Goal: Communication & Community: Answer question/provide support

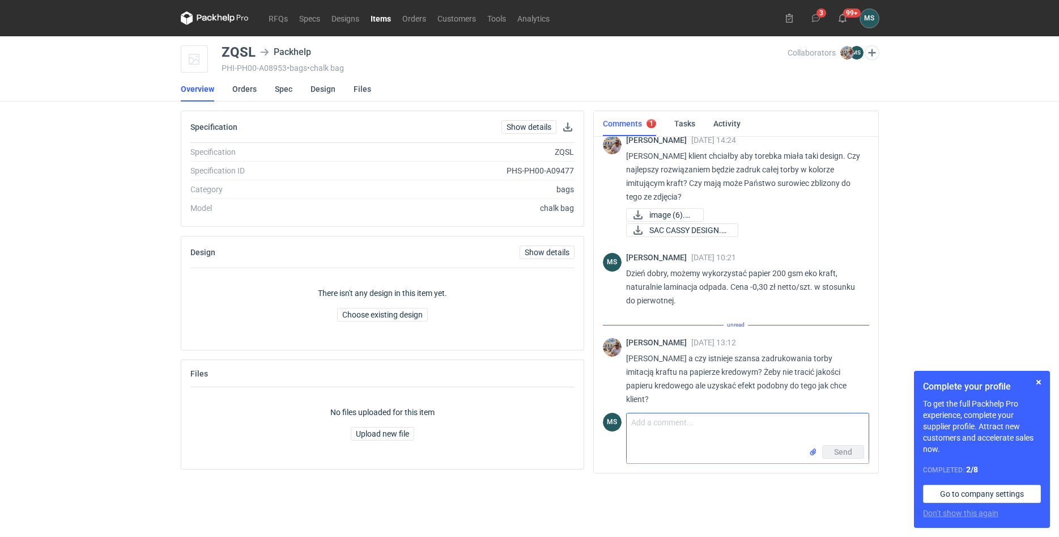
click at [669, 433] on textarea "Comment message" at bounding box center [748, 429] width 242 height 32
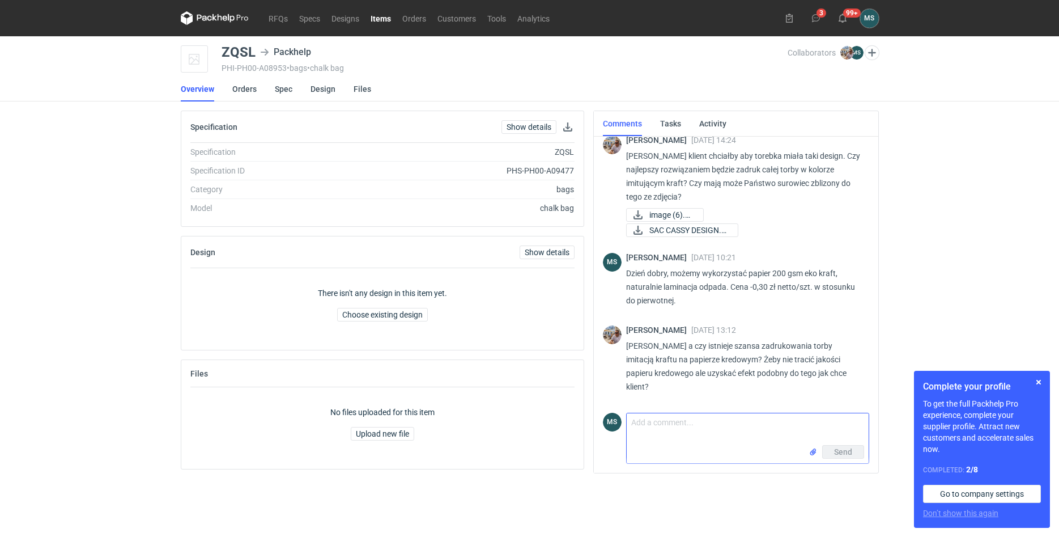
scroll to position [285, 0]
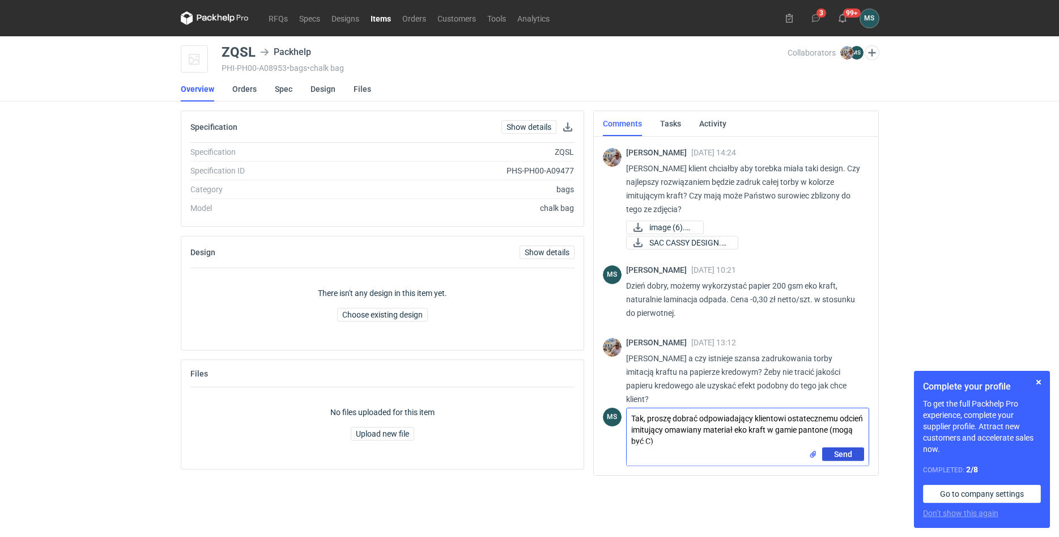
type textarea "Tak, proszę dobrać odpowiadający klientowi ostatecznemu odcień imitujący omawia…"
click at [846, 460] on button "Send" at bounding box center [843, 454] width 42 height 14
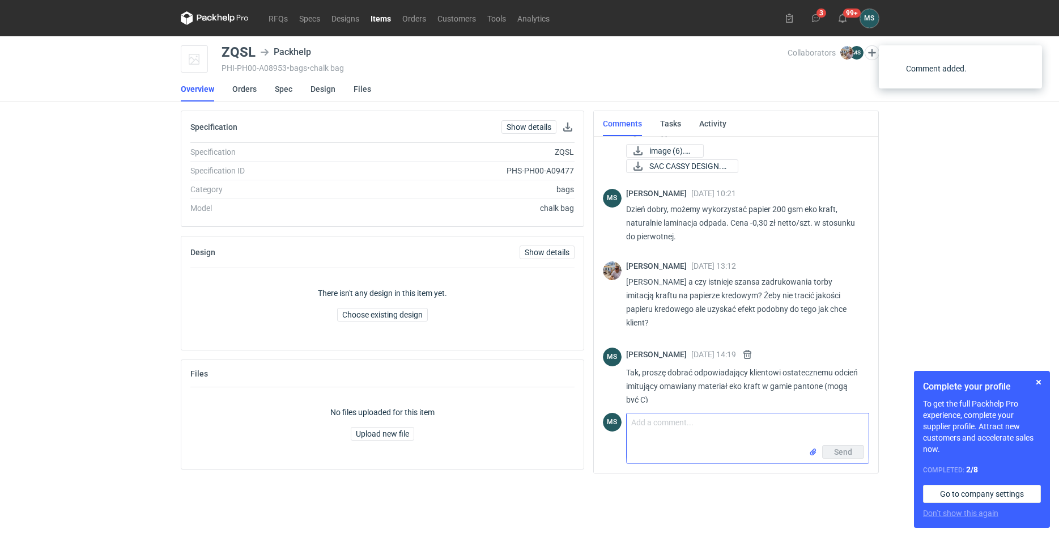
scroll to position [362, 0]
